Goal: Navigation & Orientation: Find specific page/section

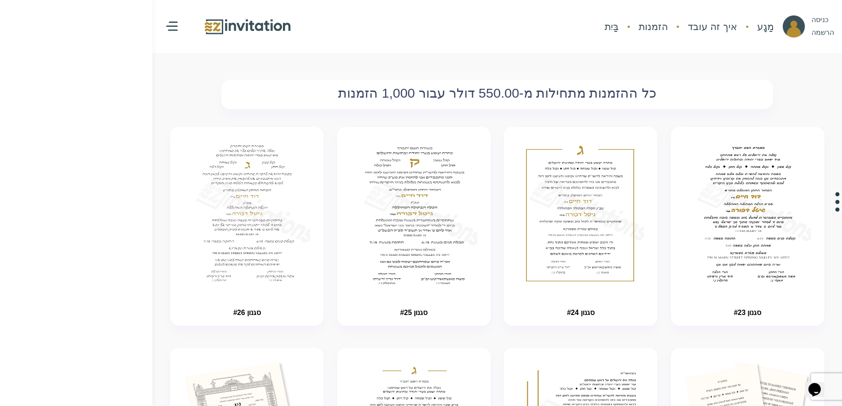
click at [618, 26] on font "בַּיִת" at bounding box center [611, 26] width 14 height 11
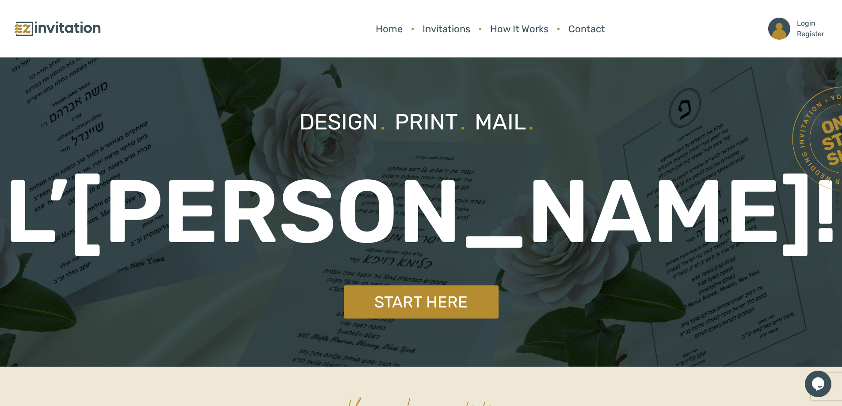
drag, startPoint x: 174, startPoint y: 26, endPoint x: 209, endPoint y: 38, distance: 36.9
click at [208, 39] on header "Home Invitations How It Works Contact Login Register Home Invitations How It Wo…" at bounding box center [421, 28] width 842 height 57
click at [436, 27] on link "Invitations" at bounding box center [446, 28] width 57 height 23
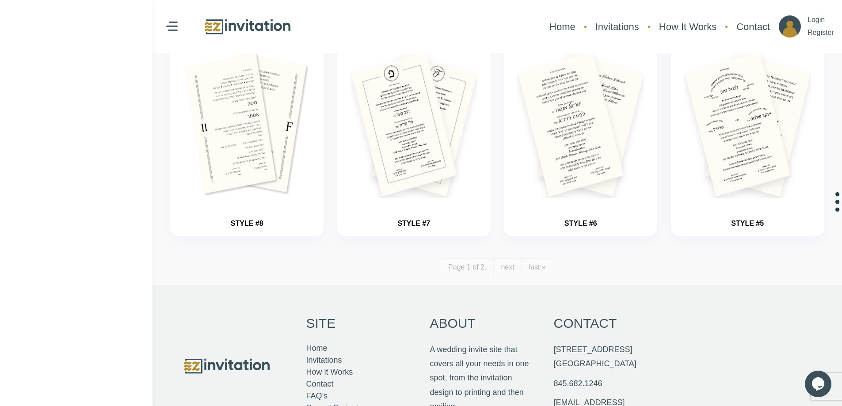
scroll to position [1054, 0]
